Goal: Register for event/course

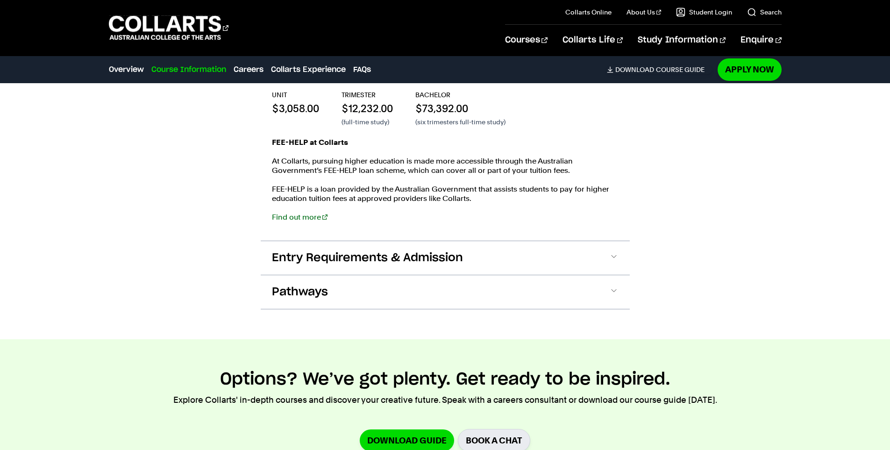
scroll to position [1075, 0]
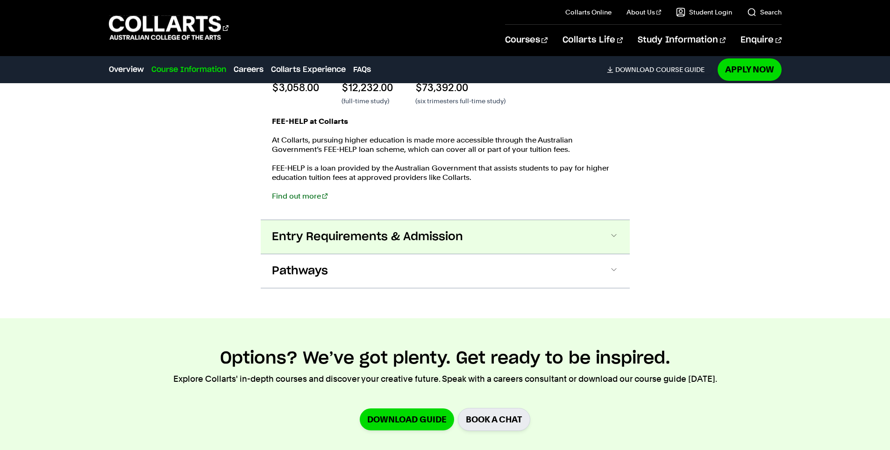
click at [612, 239] on span at bounding box center [613, 237] width 9 height 12
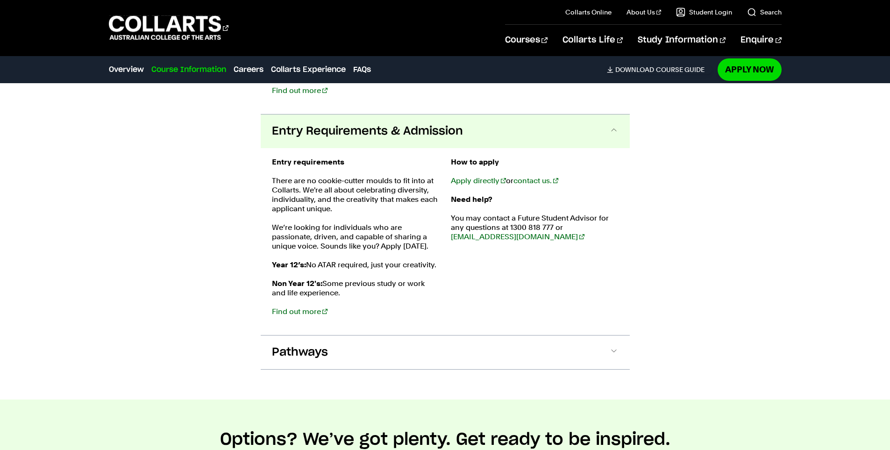
scroll to position [1164, 0]
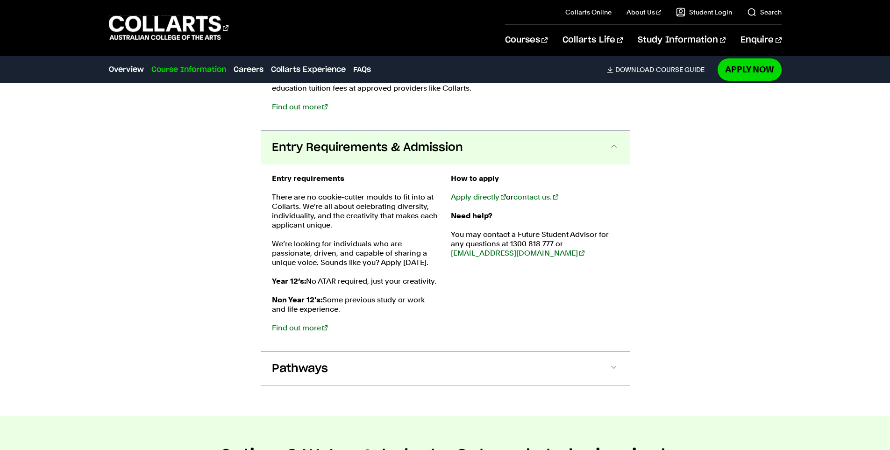
drag, startPoint x: 670, startPoint y: 188, endPoint x: 546, endPoint y: 103, distance: 150.6
click at [664, 180] on div "Course Information Course Structure Bachelor of Music Performance The Bachelor …" at bounding box center [445, 93] width 824 height 645
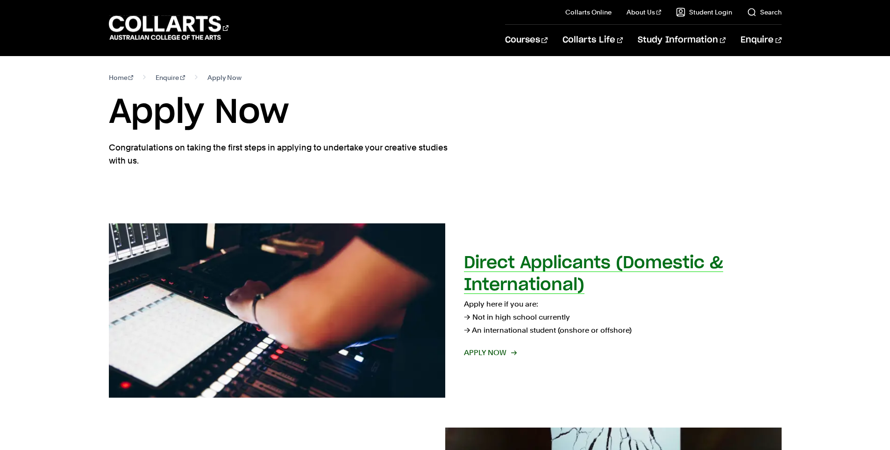
click at [554, 268] on h2 "Direct Applicants (Domestic & International)" at bounding box center [593, 274] width 259 height 39
